Goal: Information Seeking & Learning: Compare options

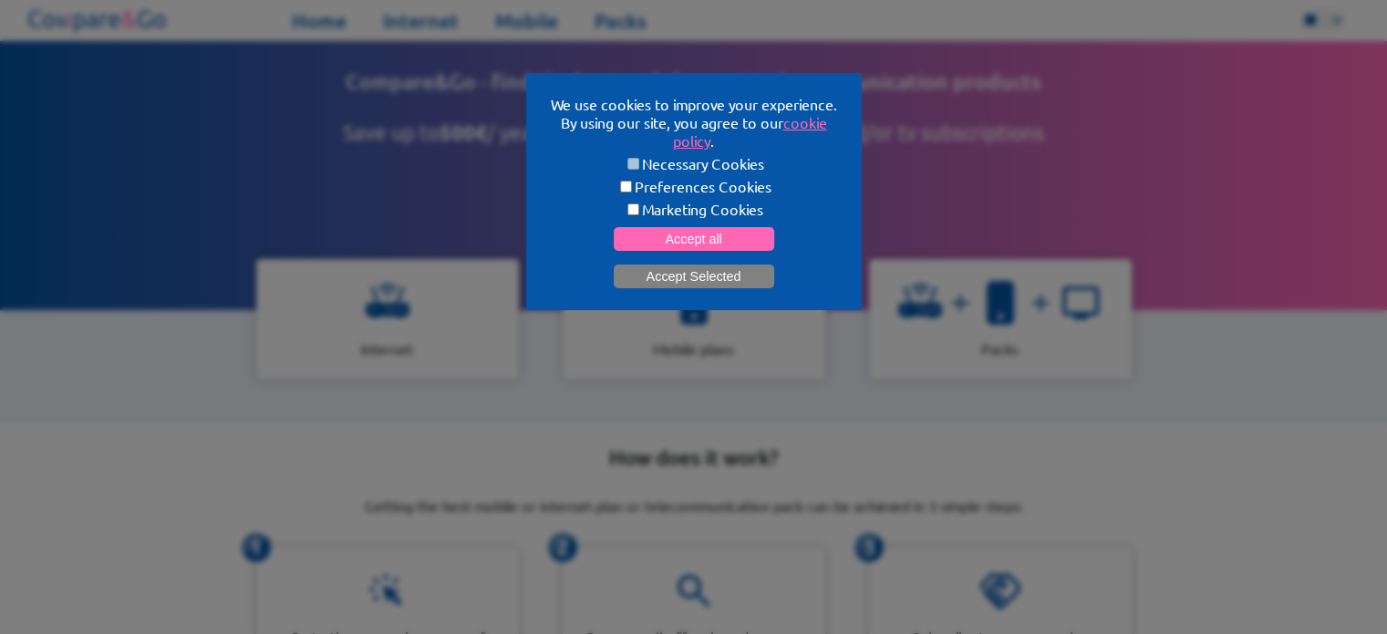
click at [678, 271] on button "Accept Selected" at bounding box center [694, 276] width 160 height 24
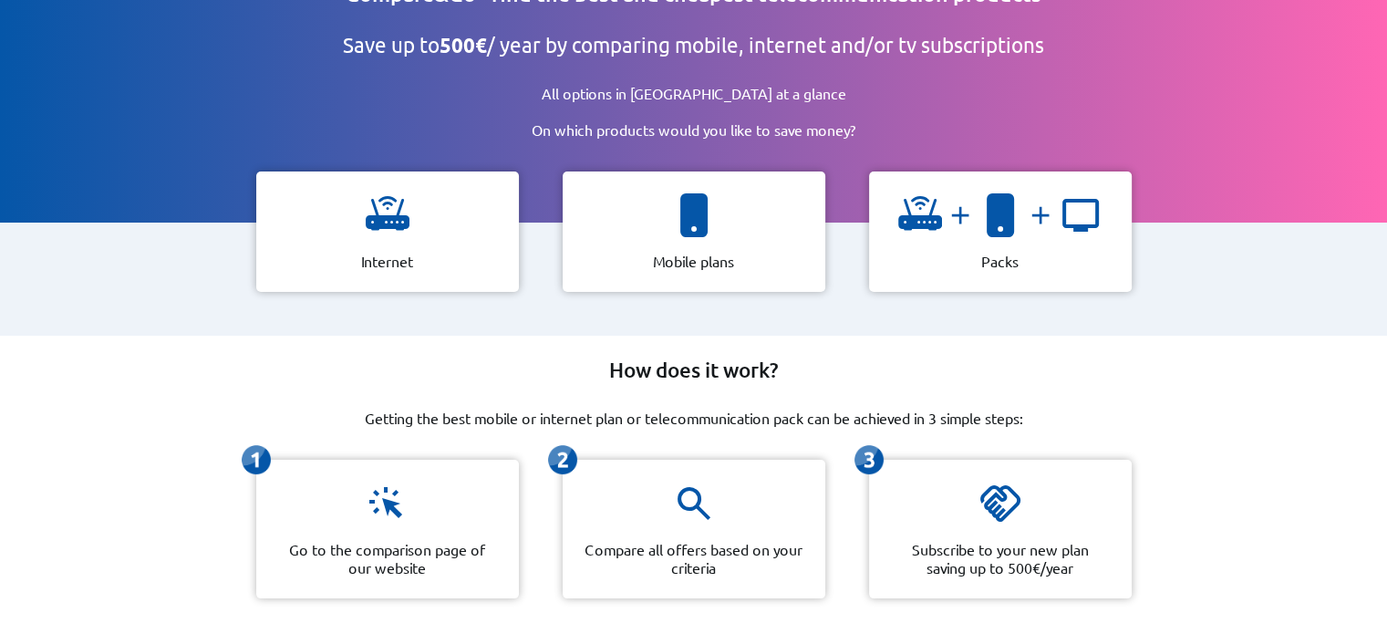
scroll to position [135, 0]
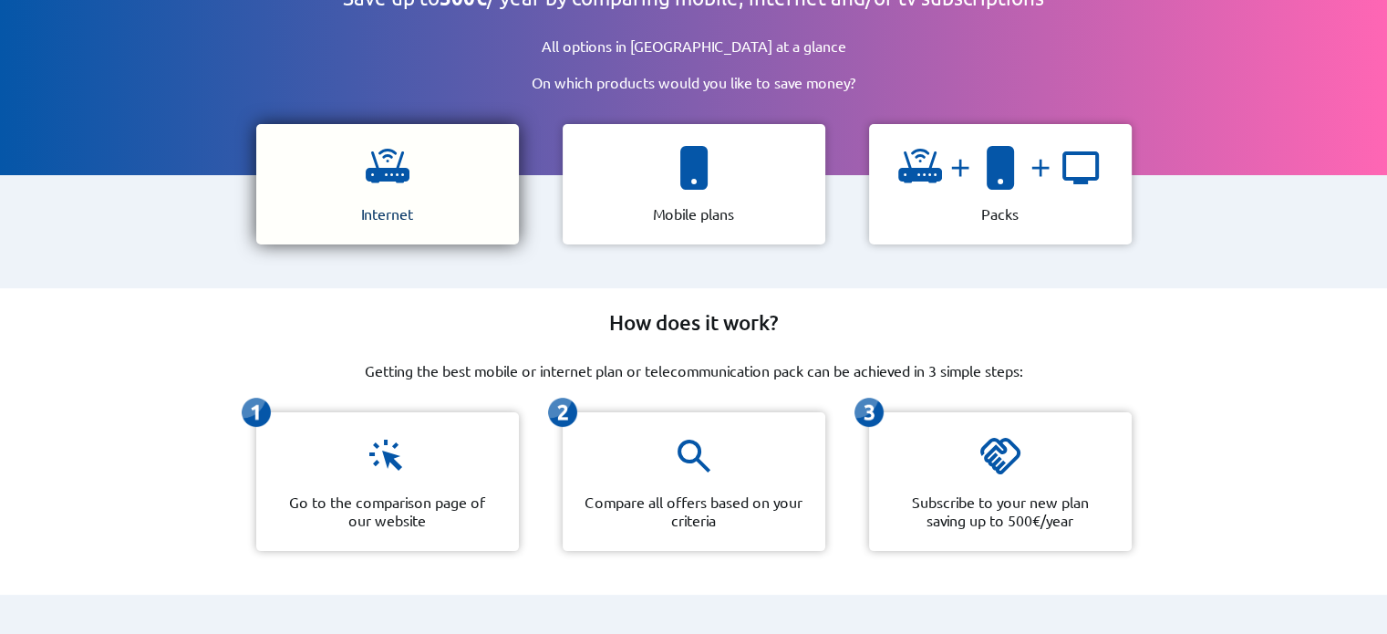
click at [430, 159] on div "Internet" at bounding box center [387, 184] width 263 height 120
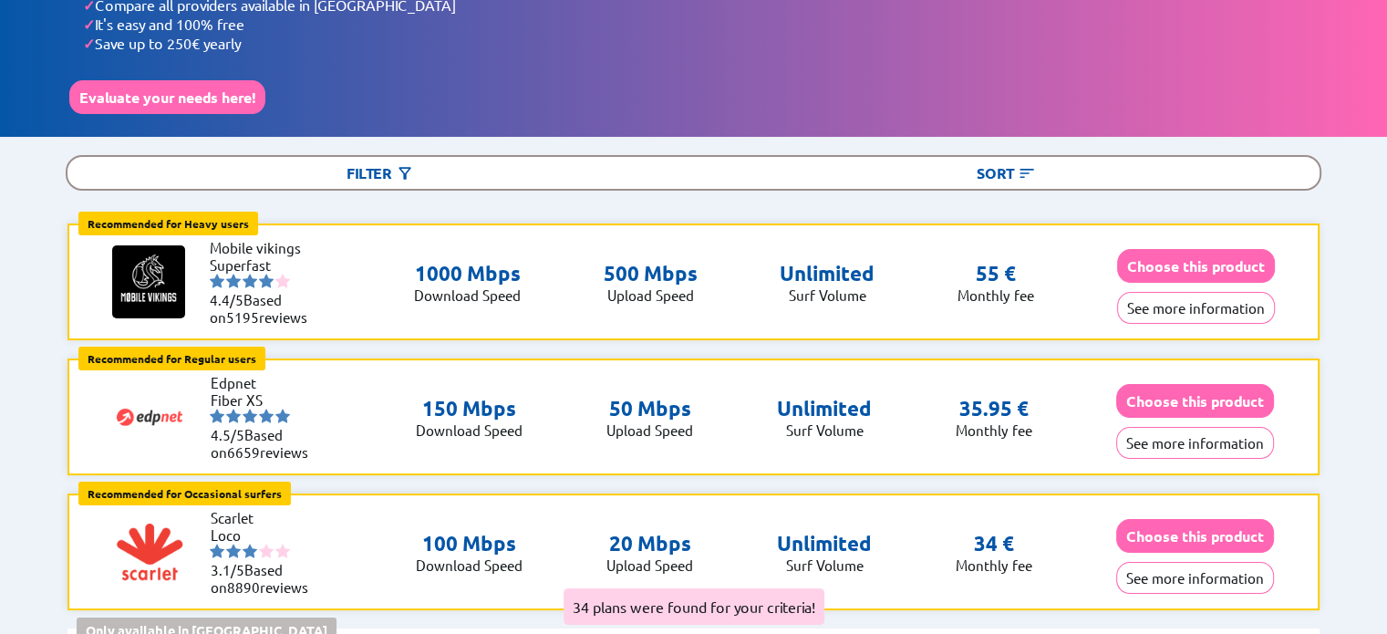
scroll to position [113, 0]
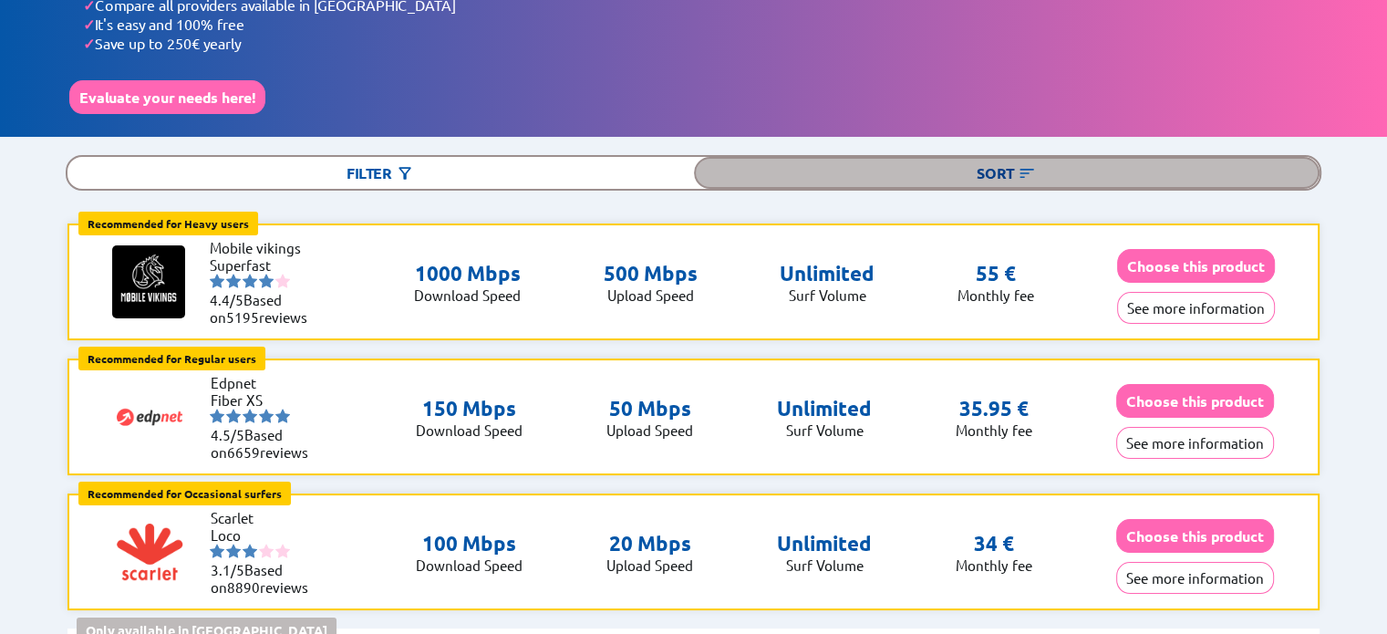
click at [1017, 170] on div "Sort" at bounding box center [1006, 173] width 625 height 32
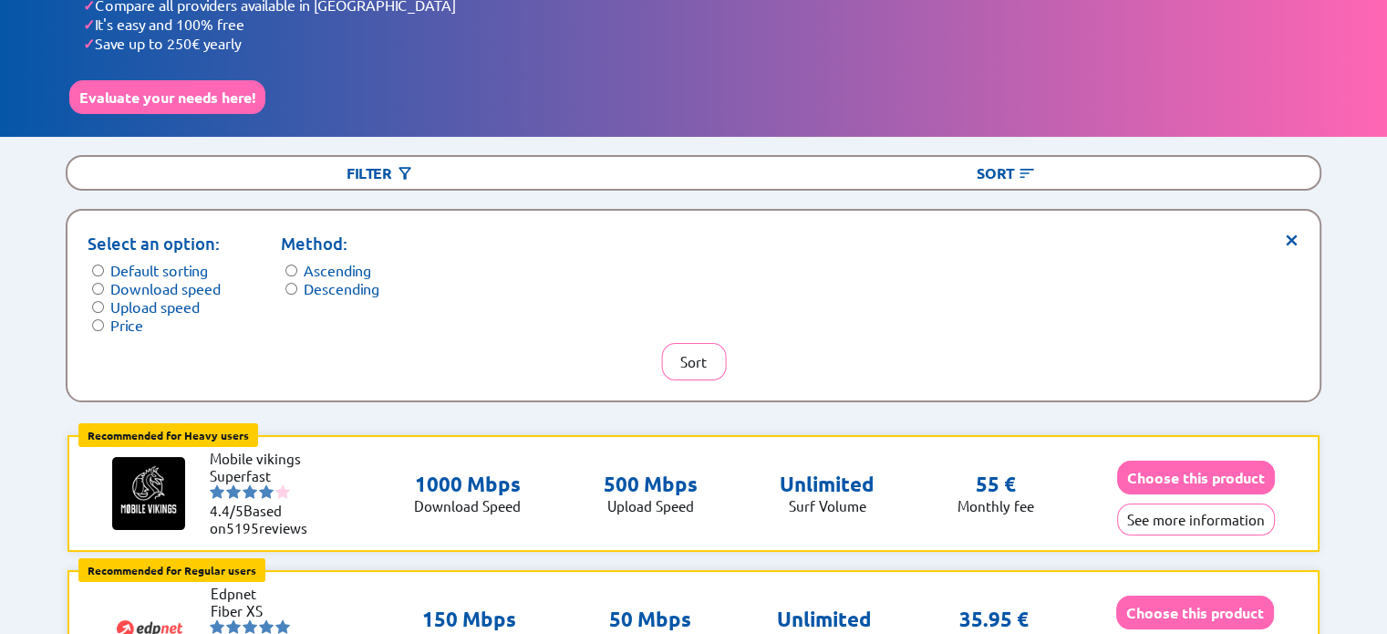
click at [325, 288] on label "Descending" at bounding box center [342, 288] width 76 height 18
click at [354, 268] on label "Ascending" at bounding box center [337, 270] width 67 height 18
click at [696, 367] on button "Sort" at bounding box center [693, 361] width 65 height 37
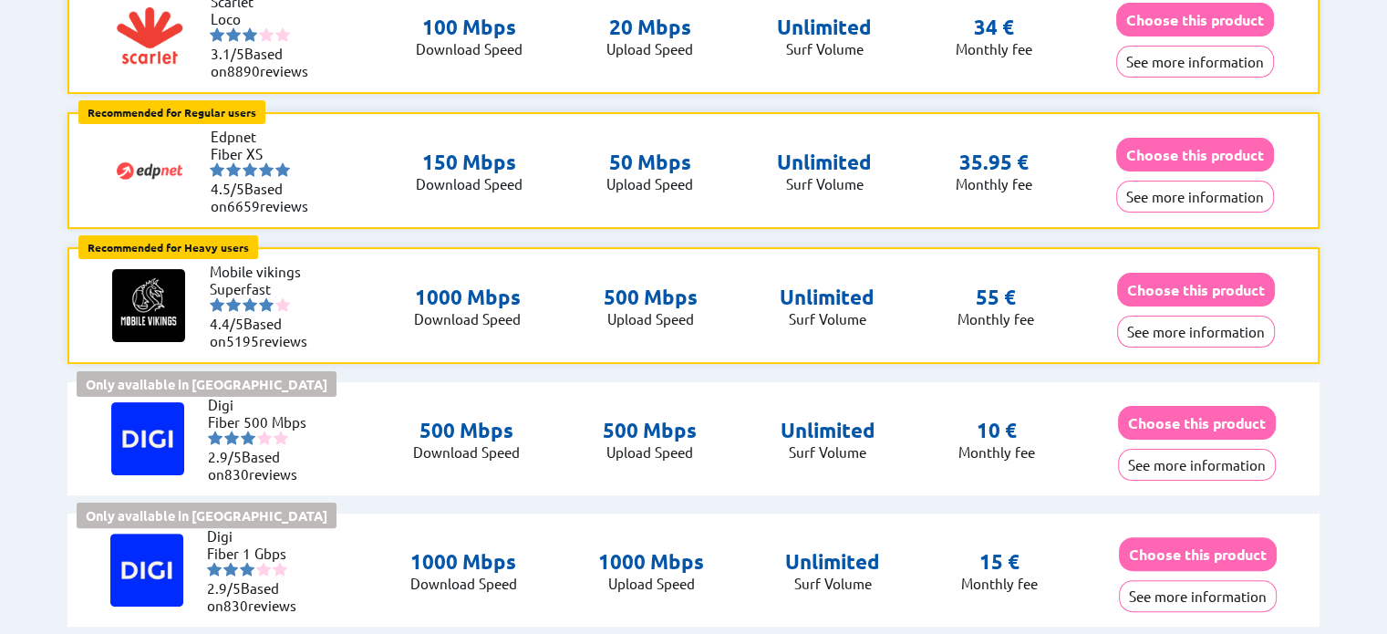
scroll to position [0, 0]
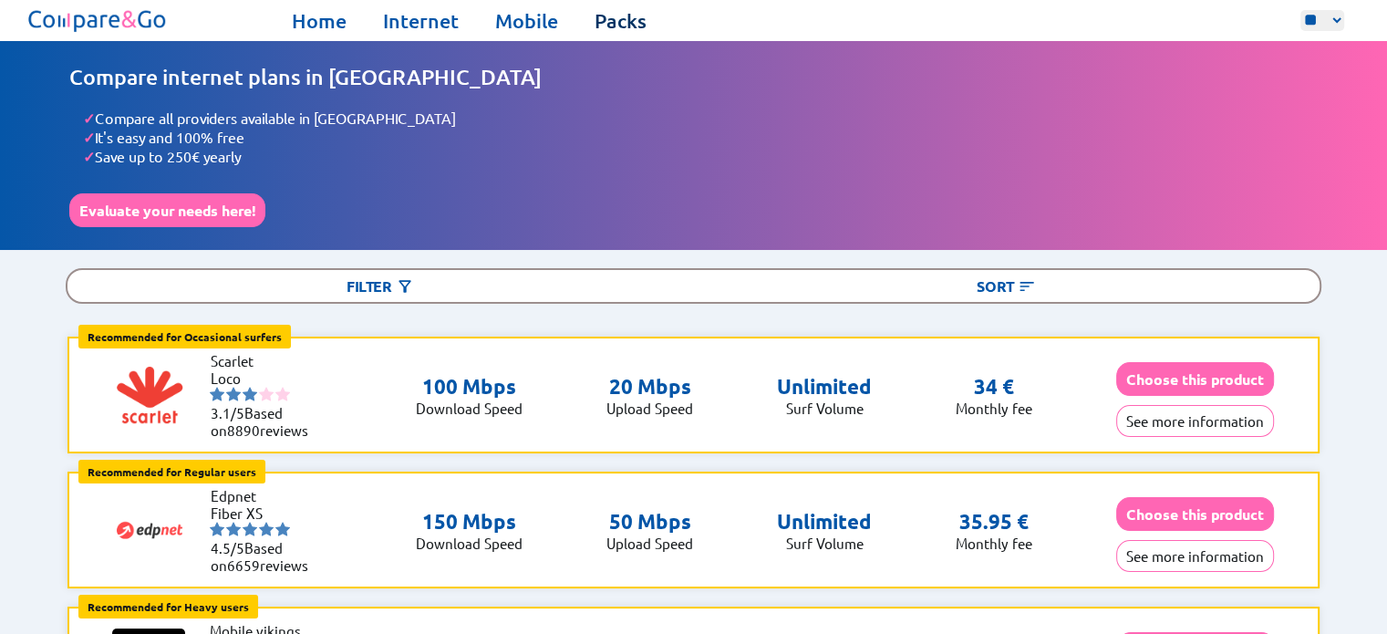
click at [616, 30] on link "Packs" at bounding box center [620, 21] width 52 height 26
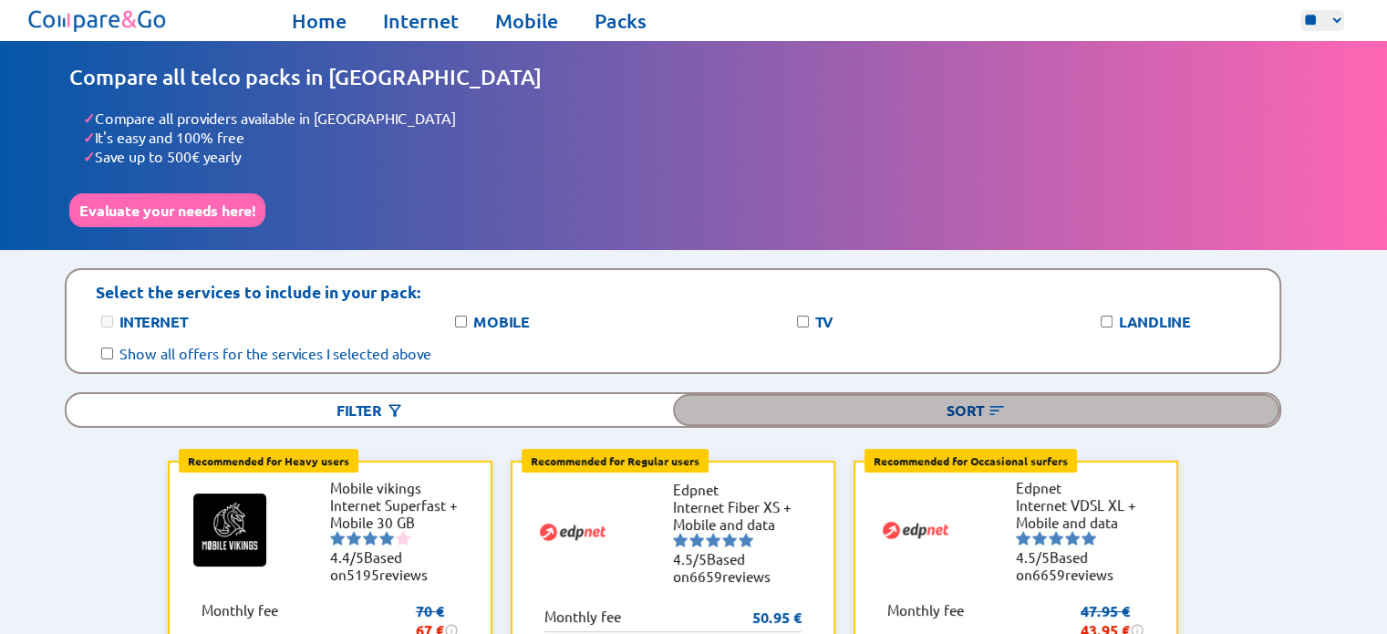
click at [935, 395] on div "Sort" at bounding box center [976, 410] width 606 height 32
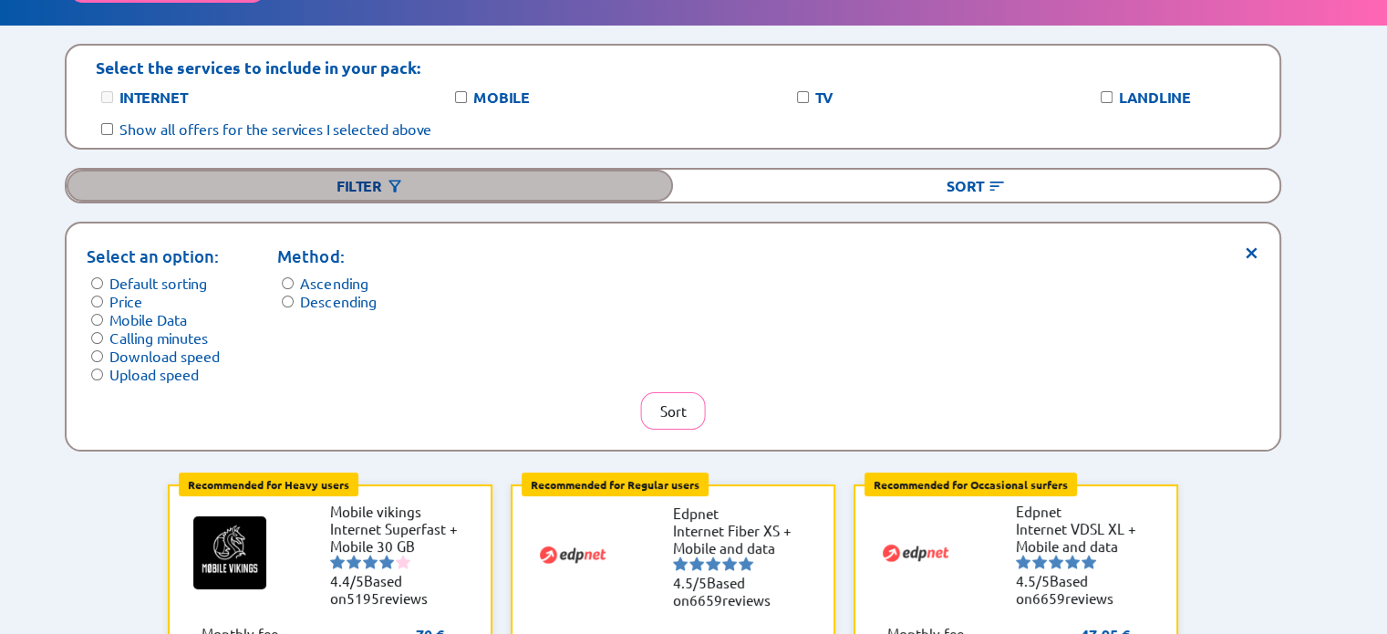
scroll to position [233, 0]
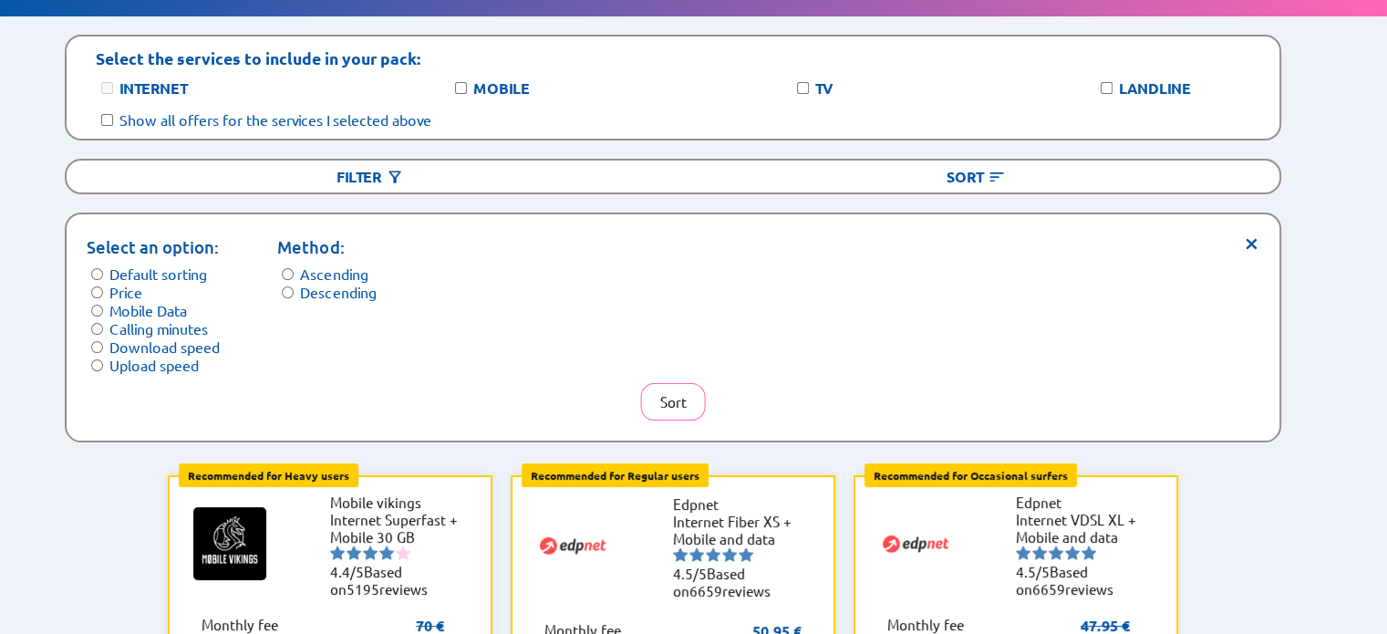
click at [126, 283] on label "Price" at bounding box center [125, 292] width 33 height 18
click at [672, 407] on button "Sort" at bounding box center [673, 401] width 65 height 37
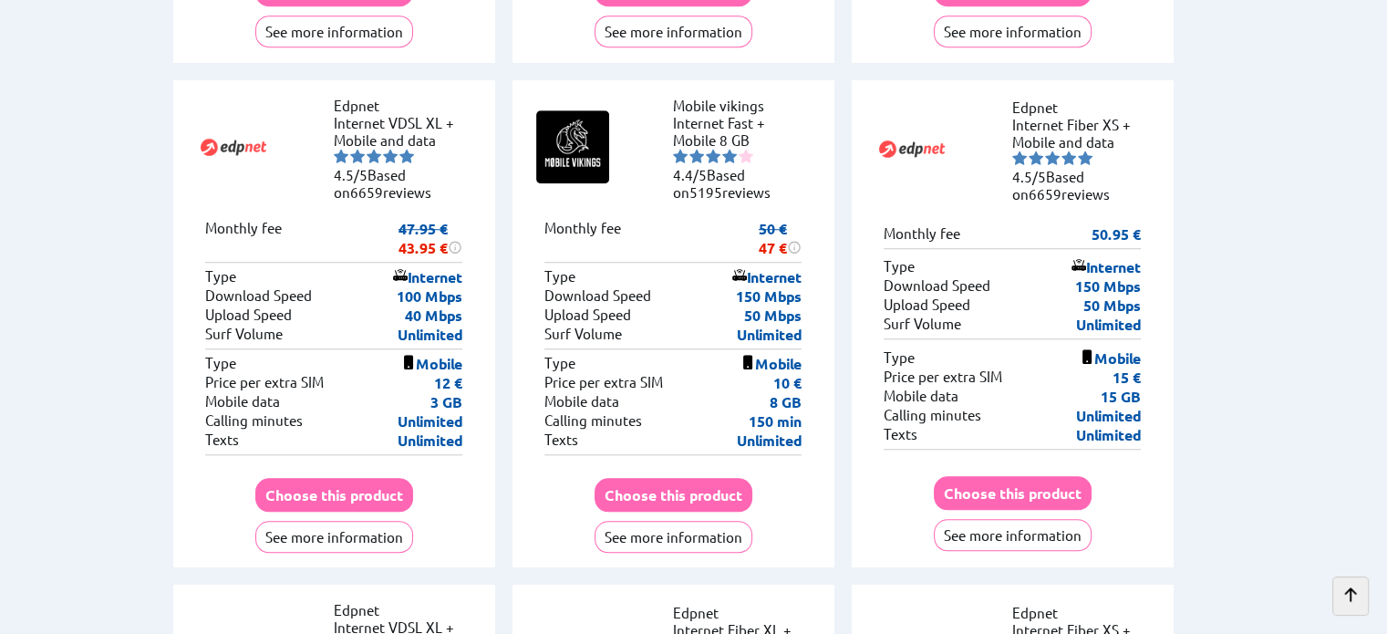
scroll to position [1377, 0]
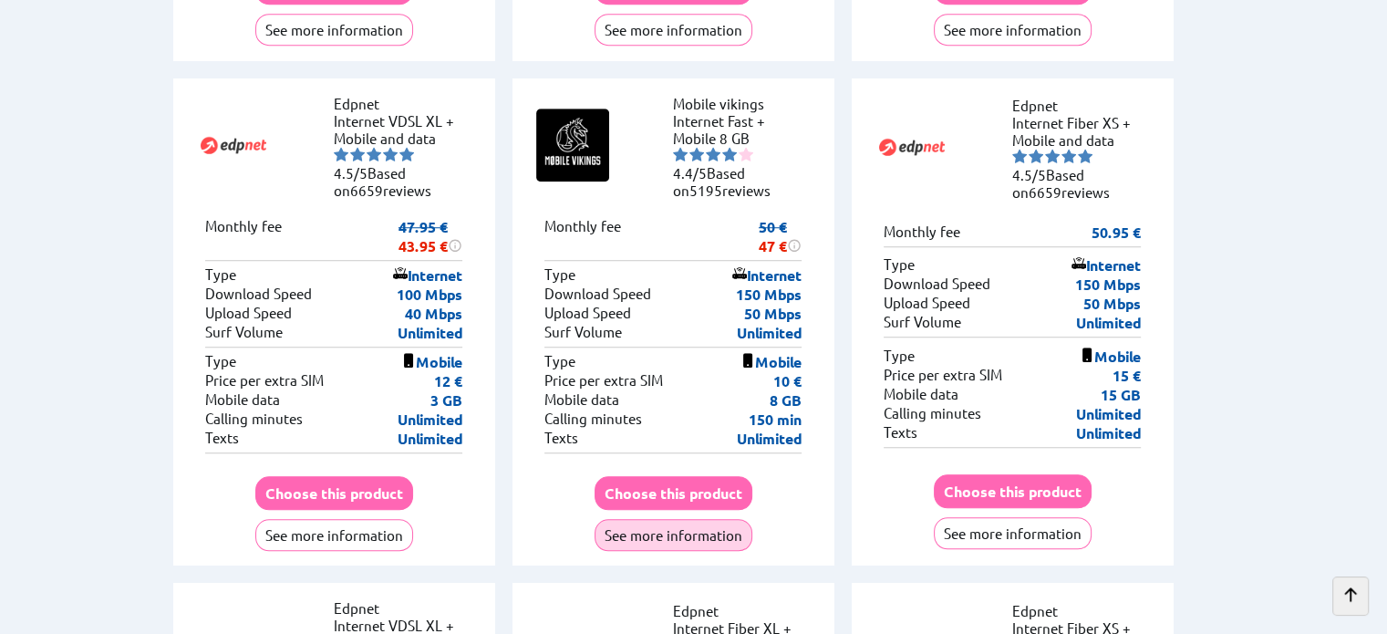
click at [648, 519] on button "See more information" at bounding box center [673, 535] width 158 height 32
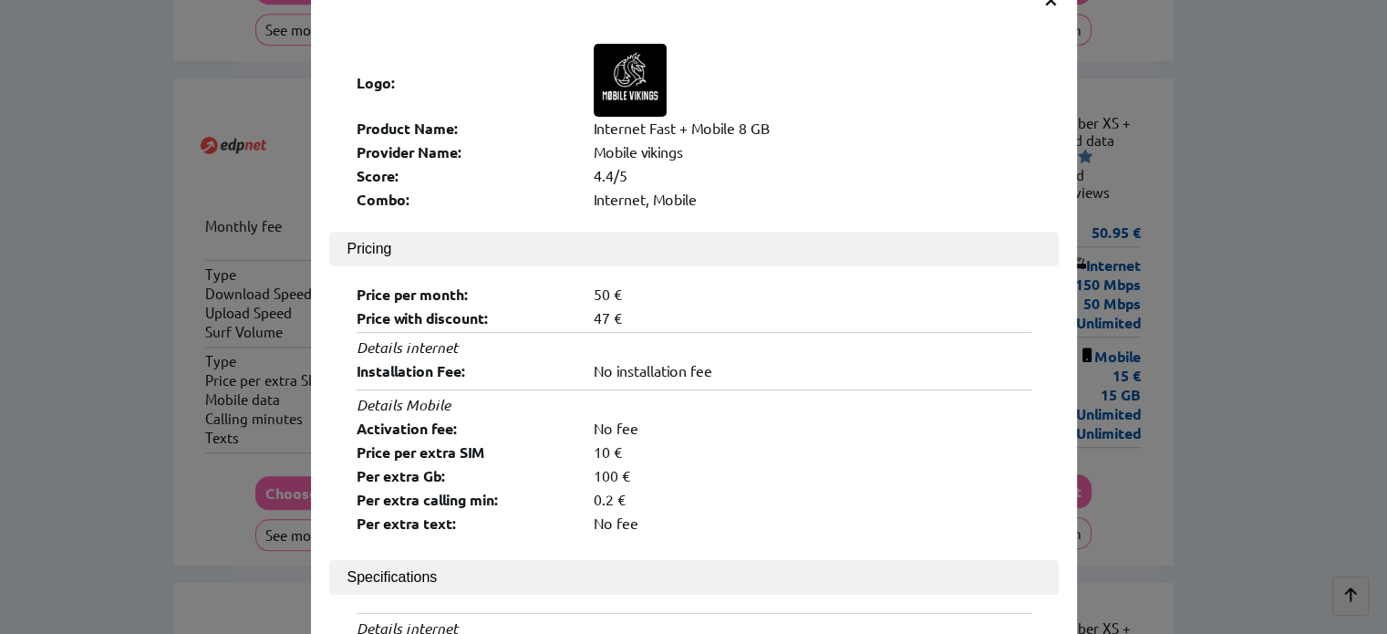
scroll to position [54, 0]
drag, startPoint x: 587, startPoint y: 305, endPoint x: 607, endPoint y: 305, distance: 20.1
click at [607, 309] on div "47 €" at bounding box center [813, 318] width 438 height 18
click at [622, 310] on div "47 €" at bounding box center [813, 318] width 438 height 18
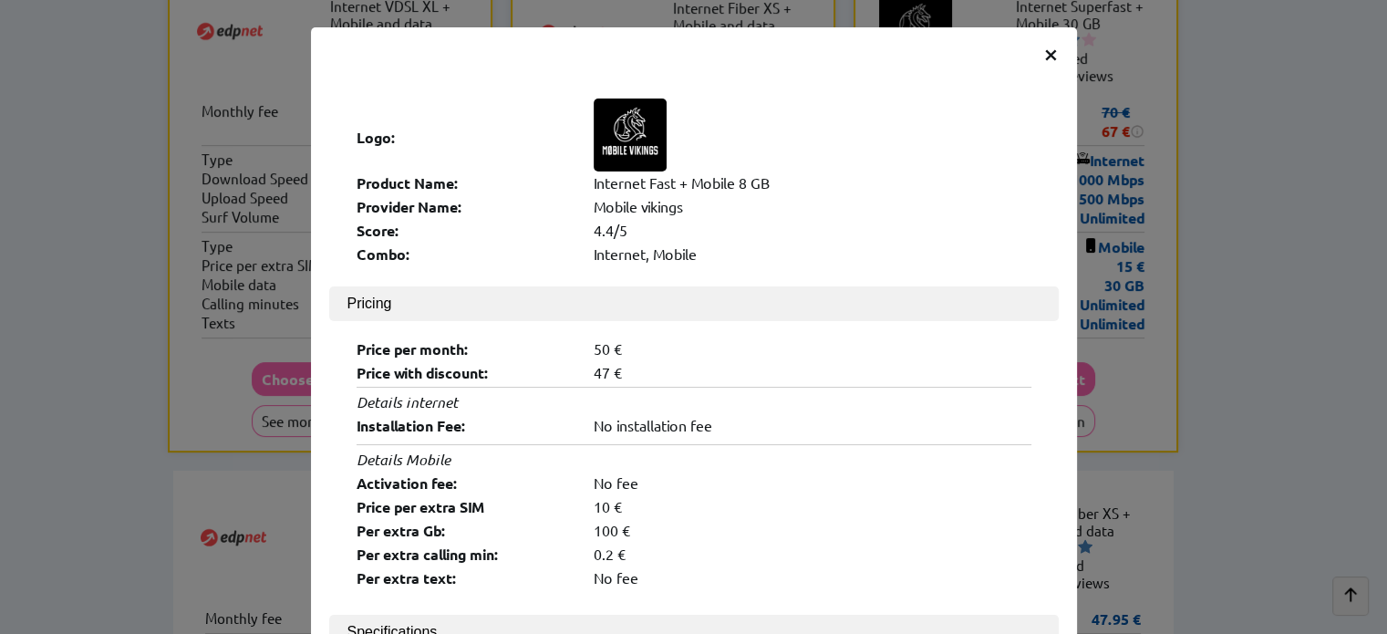
scroll to position [453, 0]
